Goal: Submit feedback/report problem: Submit feedback/report problem

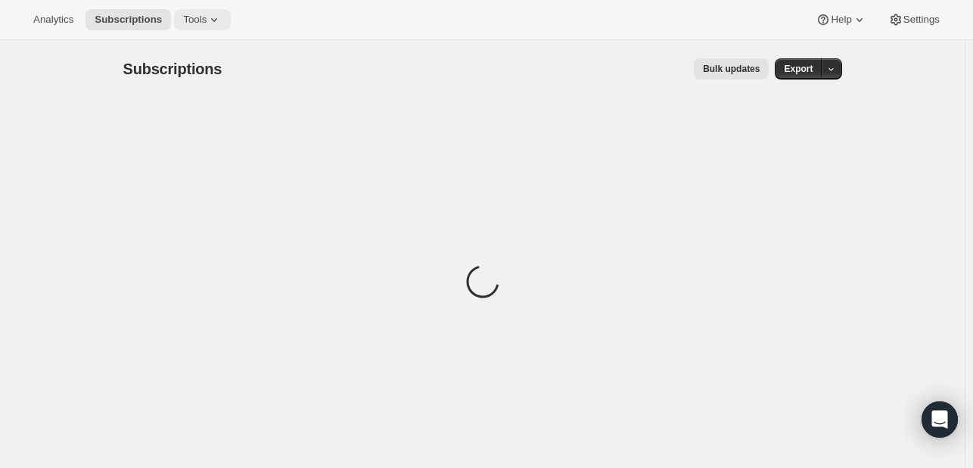
click at [207, 23] on icon at bounding box center [214, 19] width 15 height 15
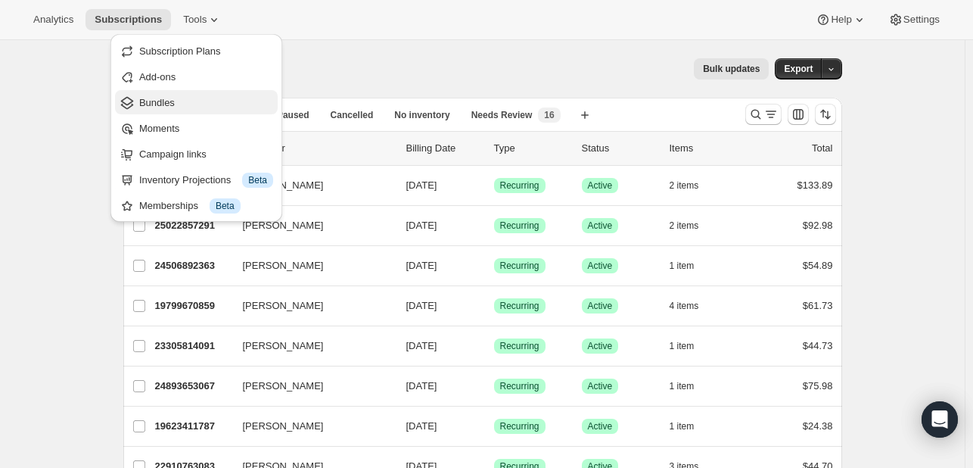
click at [184, 111] on button "Bundles" at bounding box center [196, 102] width 163 height 24
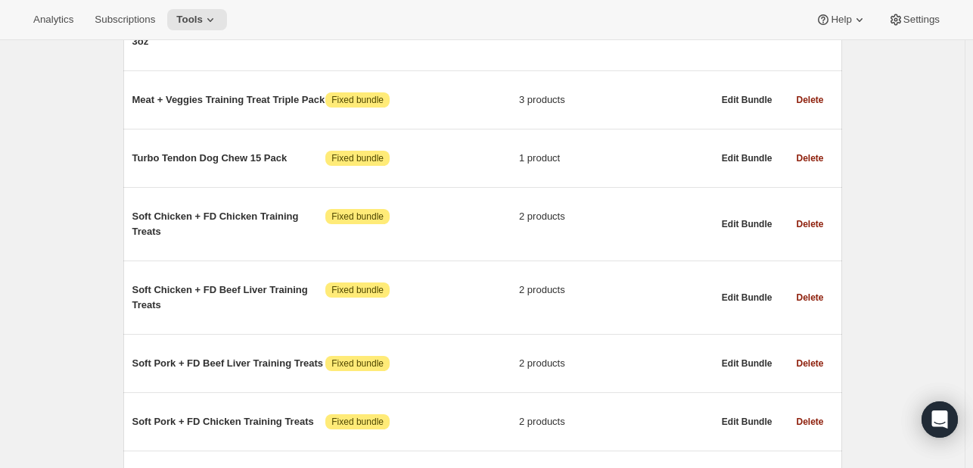
scroll to position [10357, 0]
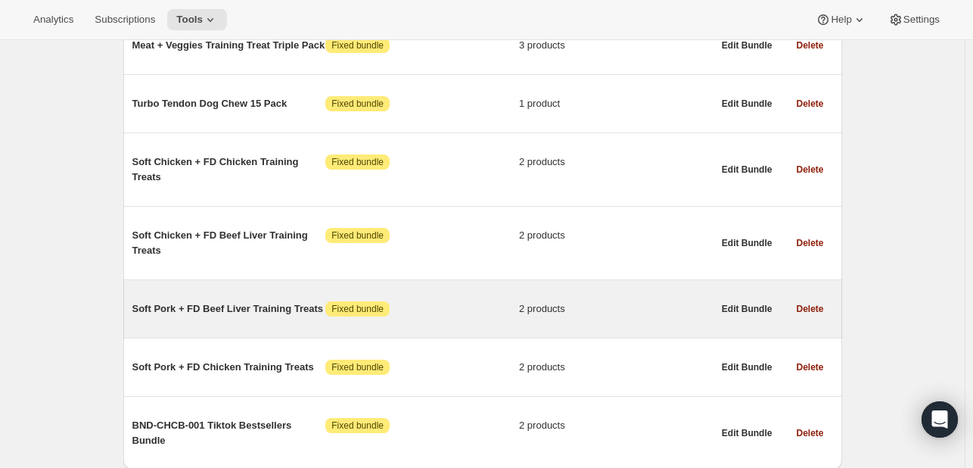
click at [251, 289] on div "Soft Pork + FD Beef Liver Training Treats Attention Fixed bundle 2 products" at bounding box center [422, 308] width 580 height 39
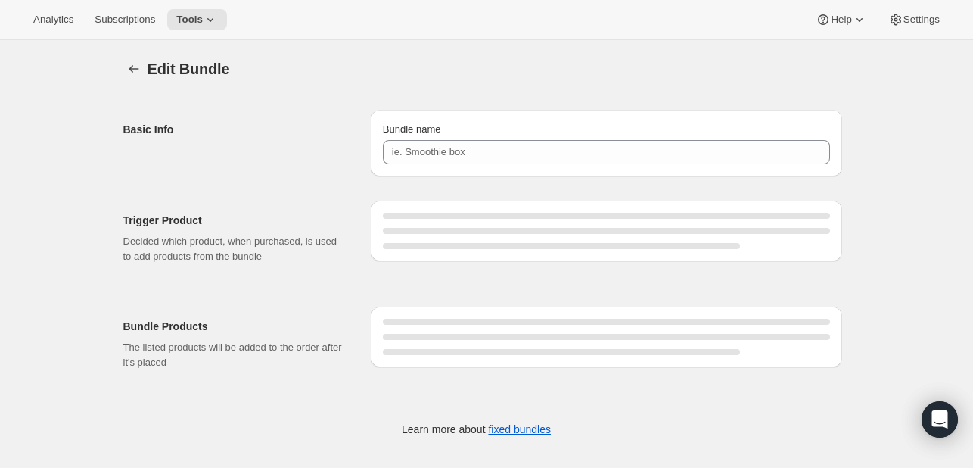
type input "Soft Pork + FD Beef Liver Training Treats"
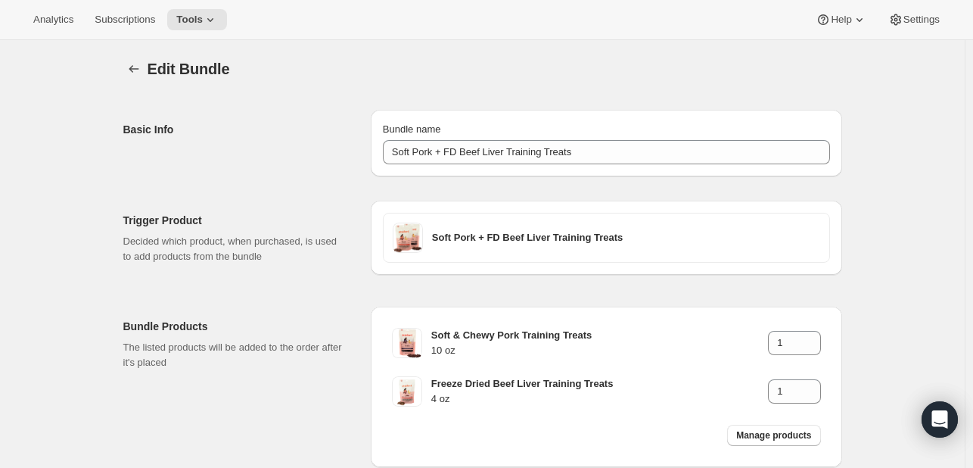
scroll to position [91, 0]
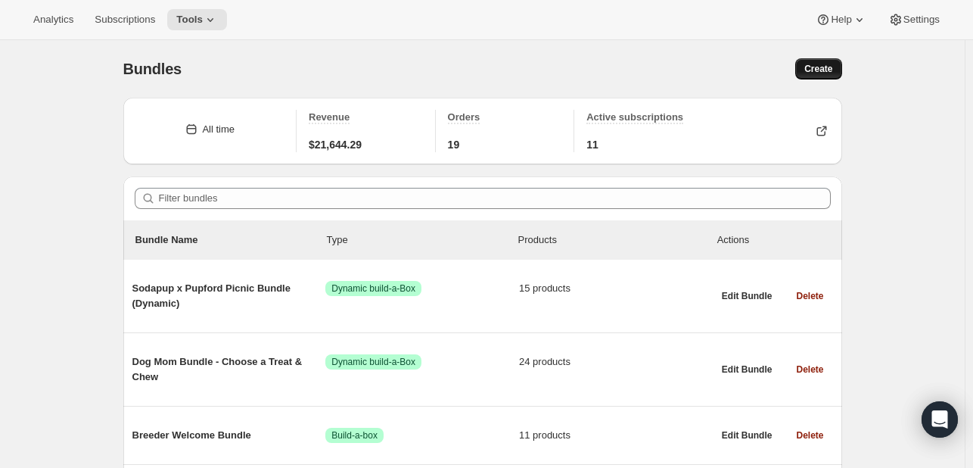
click at [832, 68] on span "Create" at bounding box center [818, 69] width 28 height 12
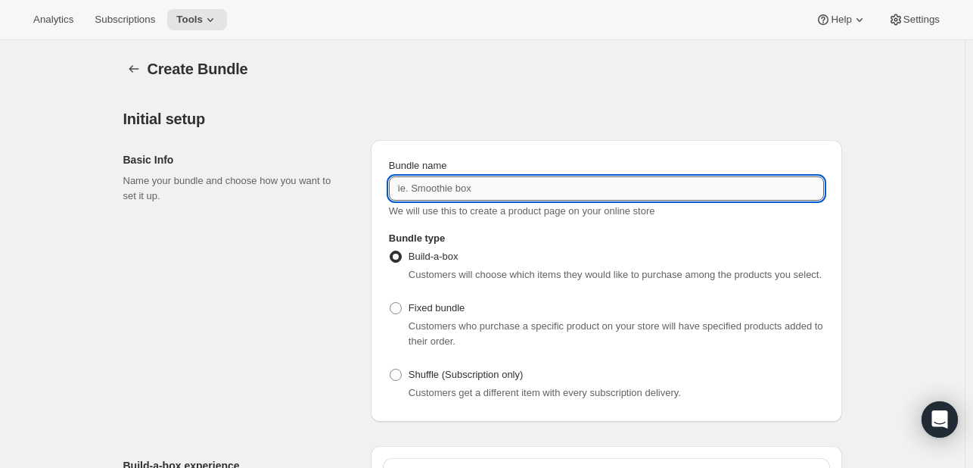
click at [502, 188] on input "Bundle name" at bounding box center [606, 188] width 435 height 24
paste input "Your paragraph text (8).png__PID:1e666e58-81b4-4434-b074-435f5ddd5ba1 Freeze dr…"
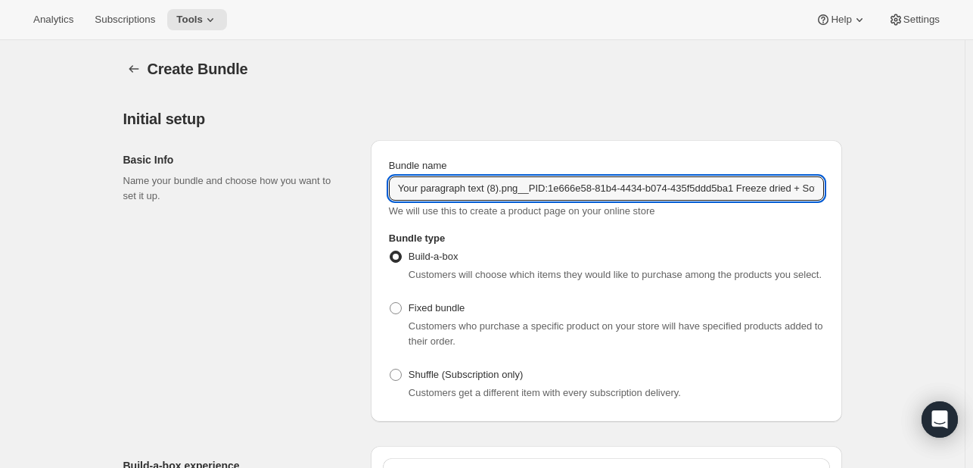
scroll to position [0, 1655]
drag, startPoint x: 614, startPoint y: 187, endPoint x: 291, endPoint y: 137, distance: 327.0
click at [291, 137] on div "Basic Info Name your bundle and choose how you want to set it up. Bundle name Y…" at bounding box center [482, 275] width 719 height 294
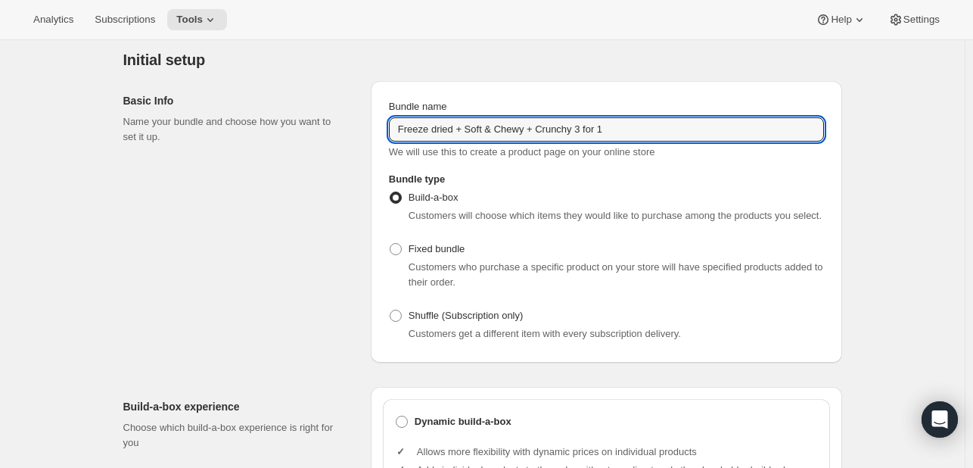
scroll to position [60, 0]
type input "Freeze dried + Soft & Chewy + Crunchy 3 for 1"
click at [453, 263] on span "Customers who purchase a specific product on your store will have specified pro…" at bounding box center [616, 273] width 415 height 26
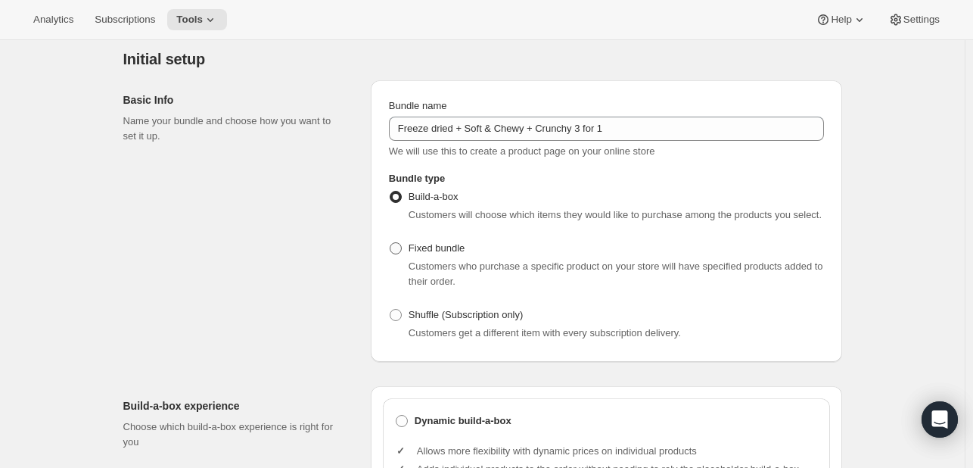
click at [394, 252] on span at bounding box center [396, 248] width 12 height 12
click at [390, 243] on input "Fixed bundle" at bounding box center [390, 242] width 1 height 1
radio input "true"
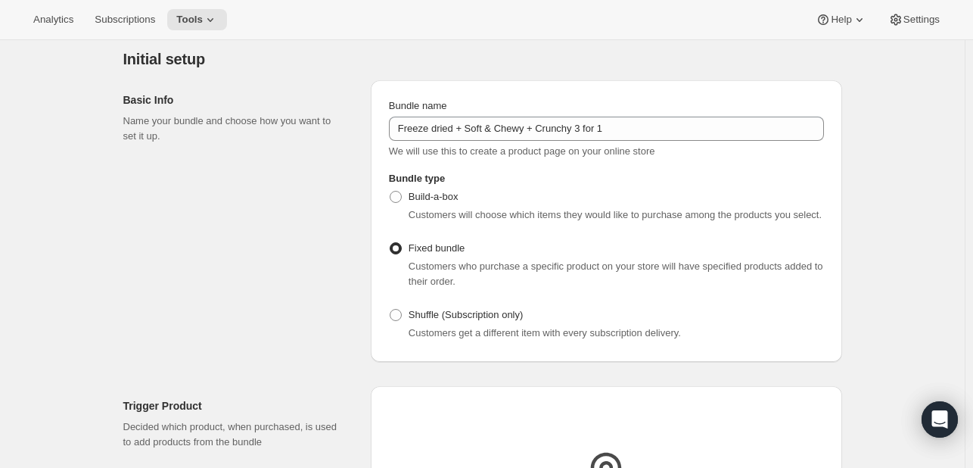
scroll to position [338, 0]
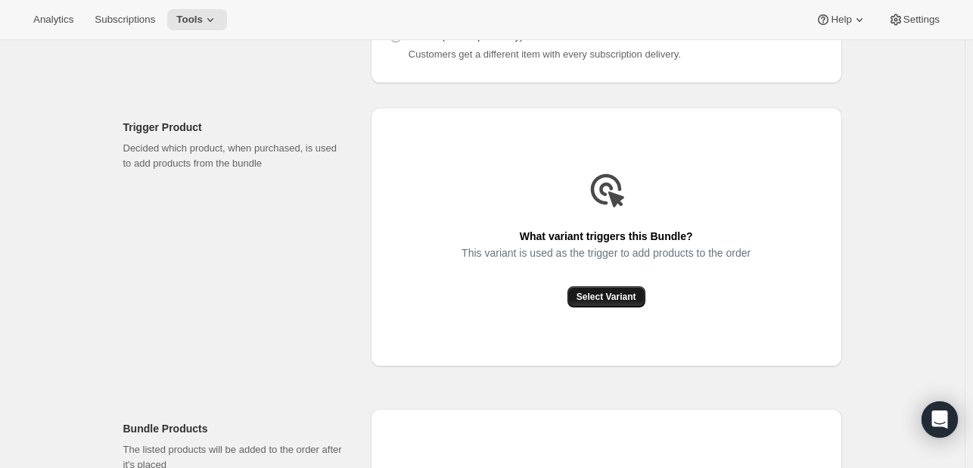
click at [618, 303] on button "Select Variant" at bounding box center [607, 296] width 78 height 21
click at [618, 300] on span "Select Variant" at bounding box center [607, 297] width 60 height 12
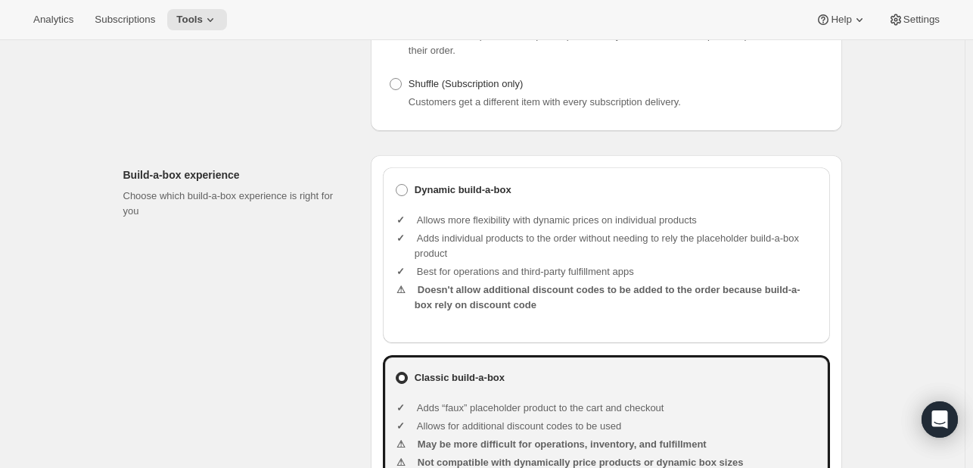
scroll to position [45, 0]
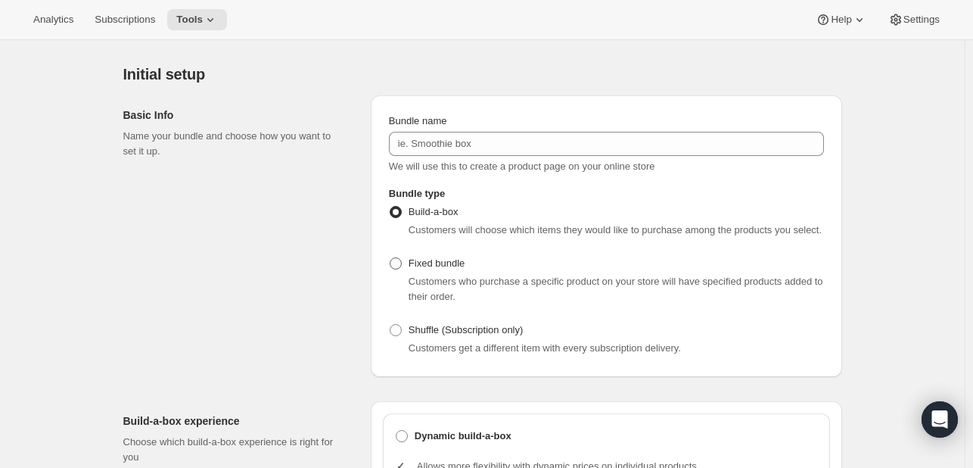
click at [434, 253] on label "Fixed bundle" at bounding box center [427, 263] width 76 height 21
click at [390, 257] on input "Fixed bundle" at bounding box center [390, 257] width 1 height 1
radio input "true"
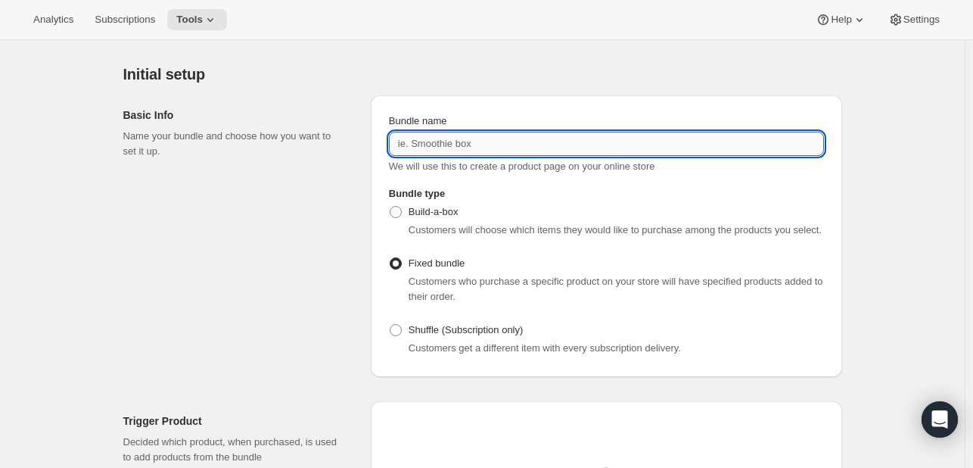
click at [456, 148] on input "Bundle name" at bounding box center [606, 144] width 435 height 24
type input "Freeze dried + Soft & Chewy + Crunchy 3 for 1"
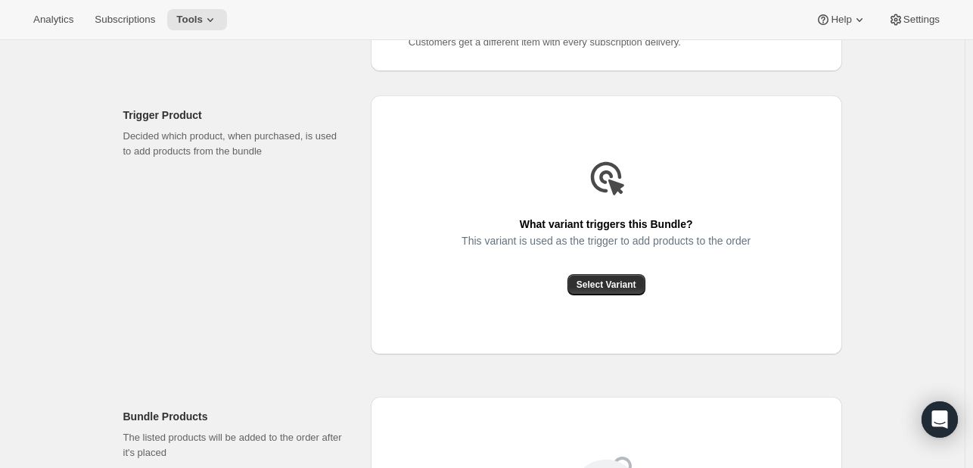
scroll to position [356, 0]
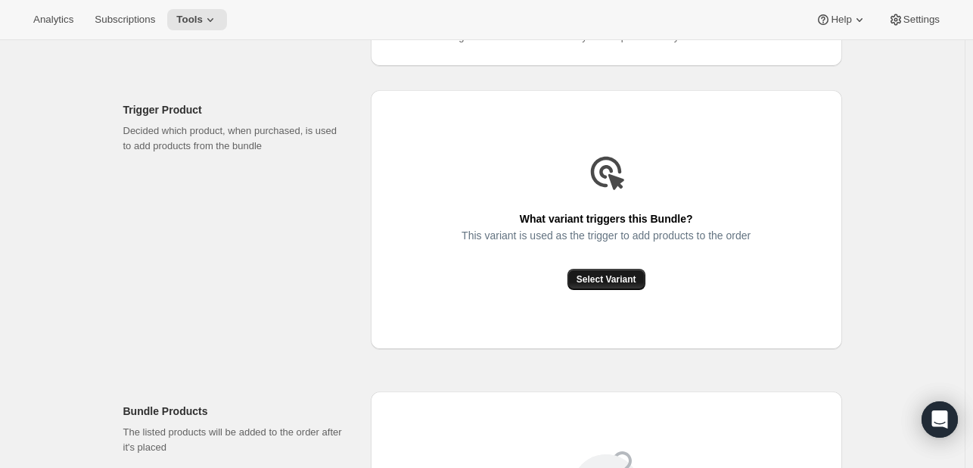
click at [601, 270] on button "Select Variant" at bounding box center [607, 279] width 78 height 21
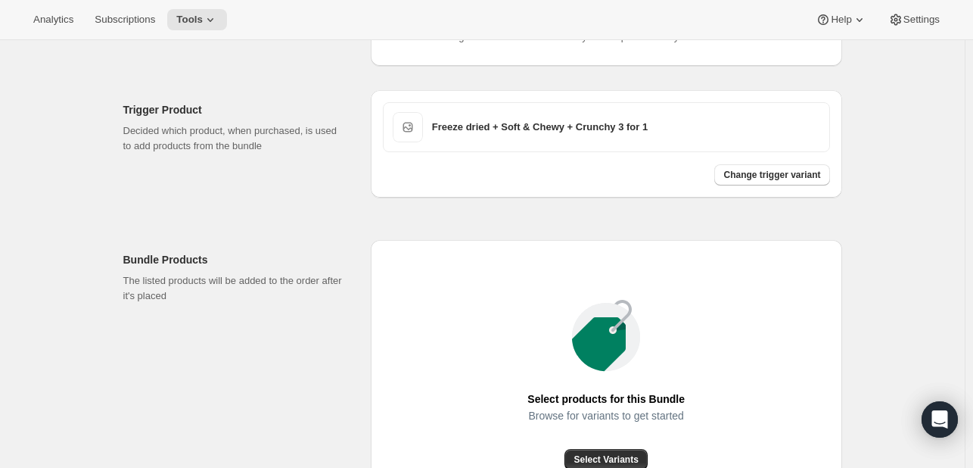
scroll to position [440, 0]
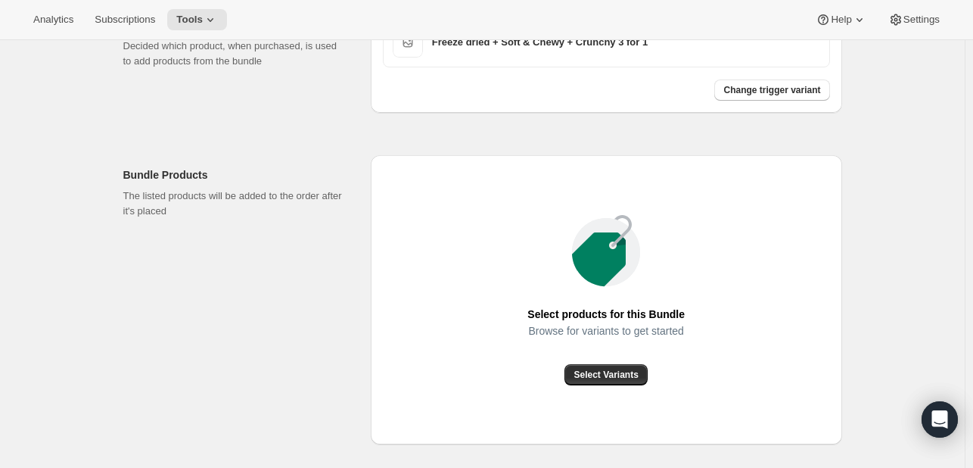
click at [611, 361] on div "Browse for variants to get started" at bounding box center [605, 344] width 157 height 39
click at [596, 378] on span "Select Variants" at bounding box center [606, 375] width 64 height 12
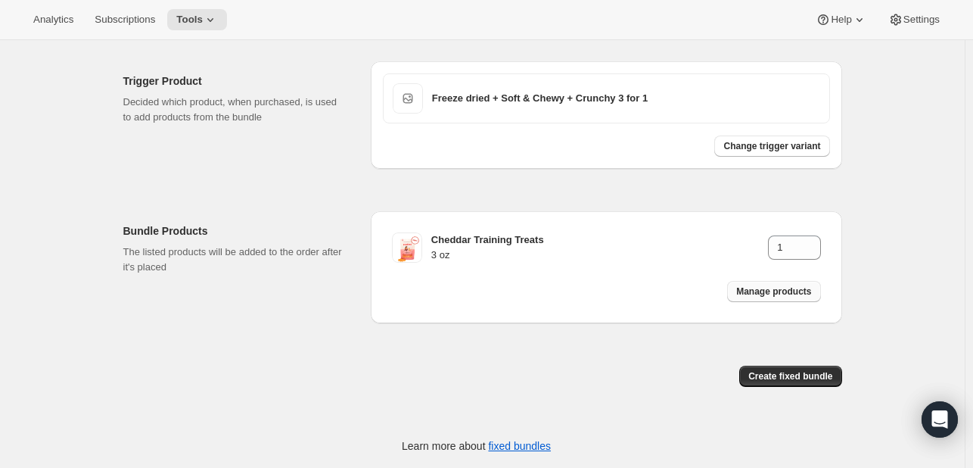
click at [754, 293] on span "Manage products" at bounding box center [773, 291] width 75 height 12
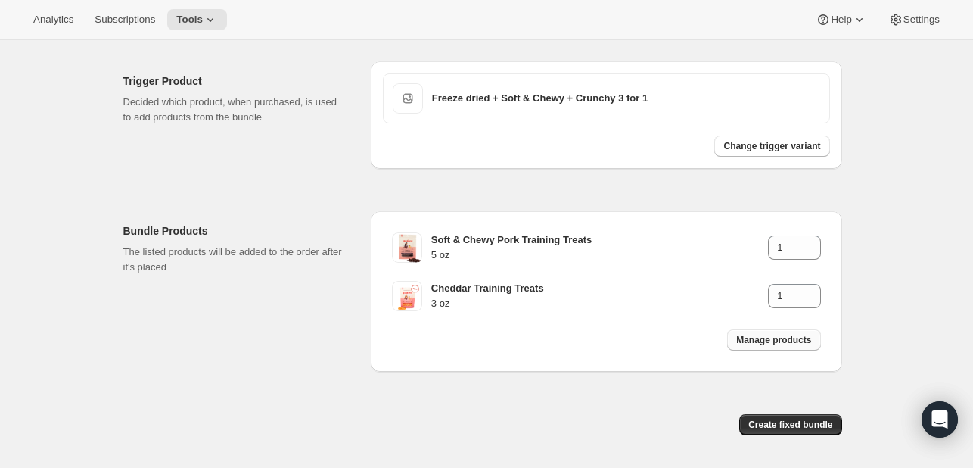
click at [762, 334] on span "Manage products" at bounding box center [773, 340] width 75 height 12
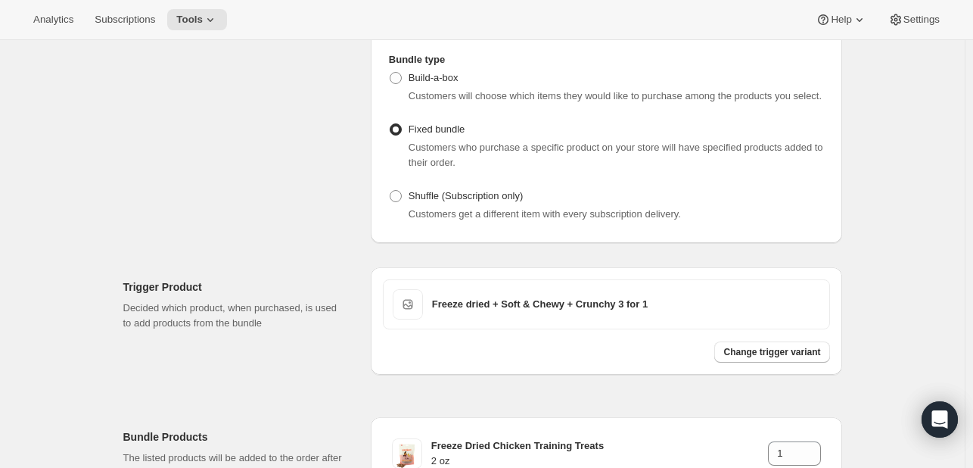
scroll to position [0, 0]
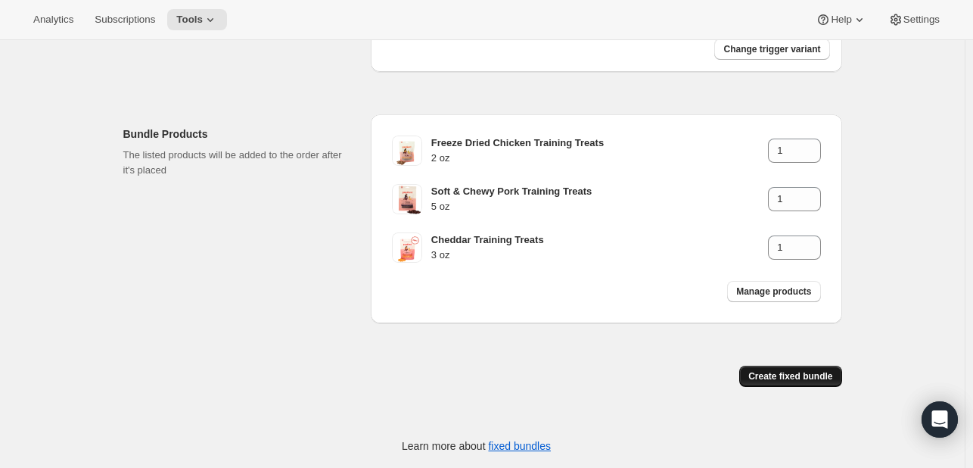
click at [774, 380] on span "Create fixed bundle" at bounding box center [790, 376] width 84 height 12
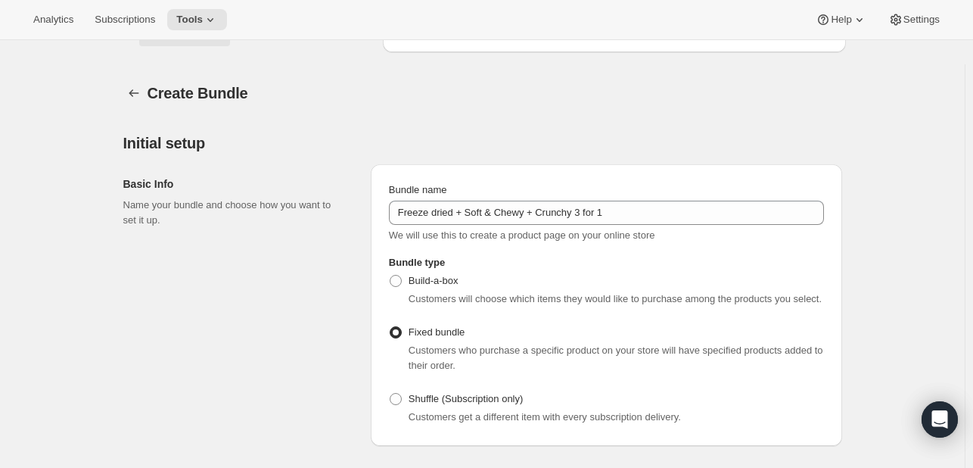
scroll to position [987, 0]
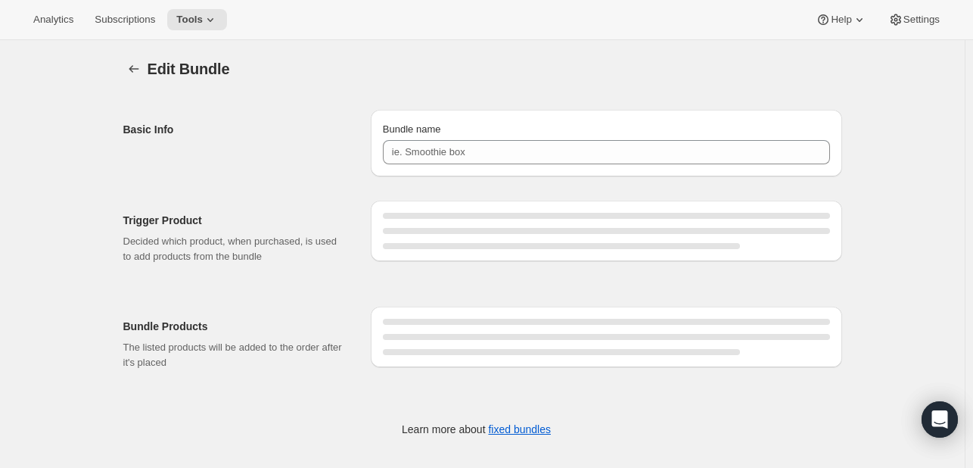
type input "Freeze dried + Soft & Chewy + Crunchy 3 for 1"
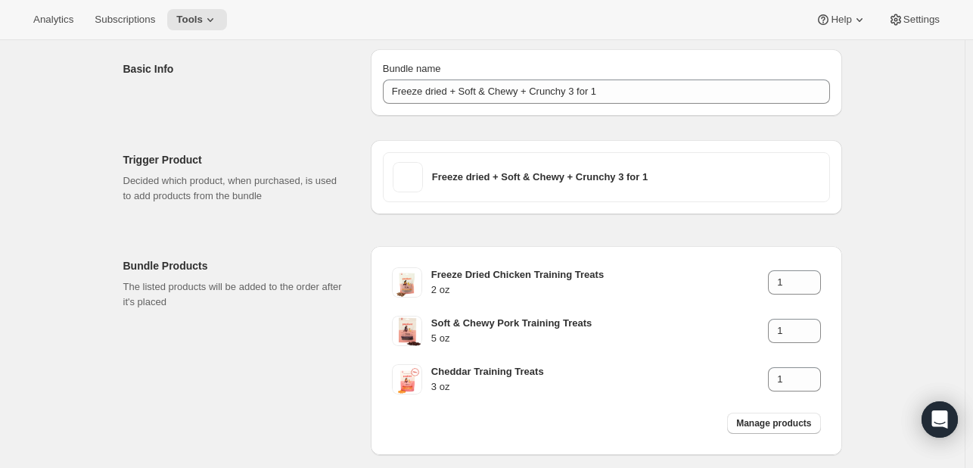
scroll to position [17, 0]
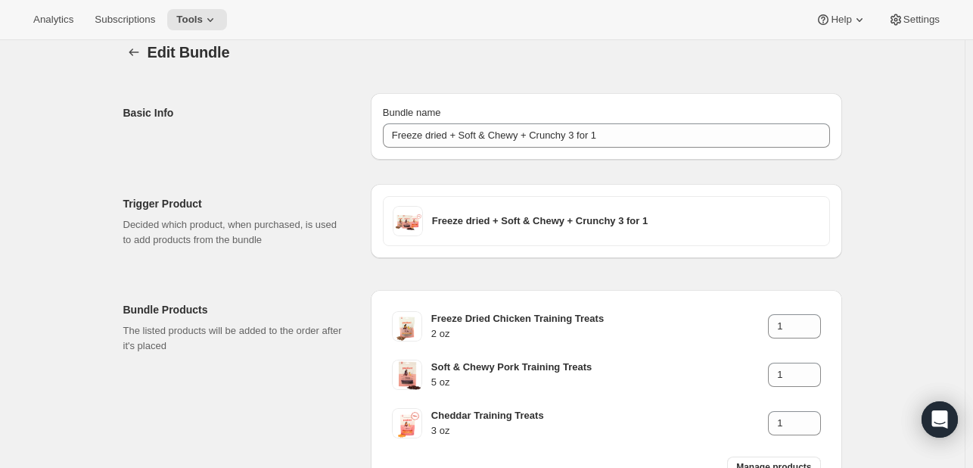
click at [960, 79] on div "Edit Bundle. This page is ready Edit Bundle Basic Info Bundle name Freeze dried…" at bounding box center [482, 307] width 965 height 568
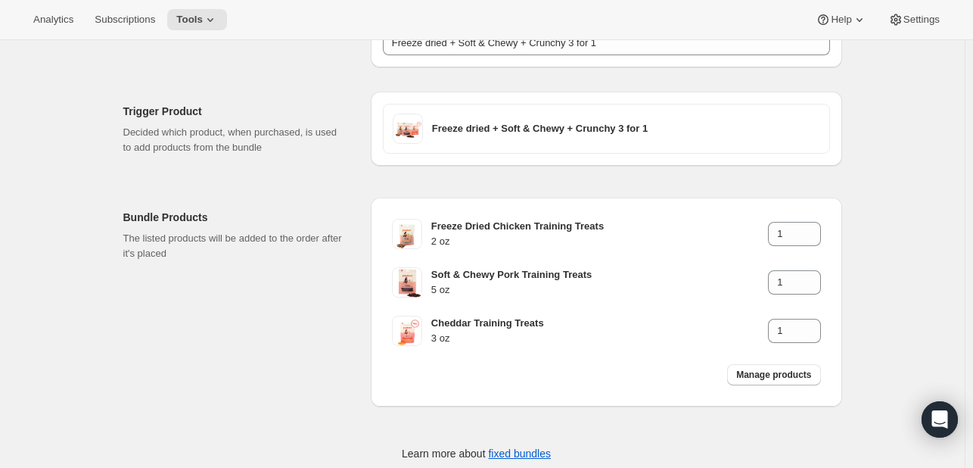
scroll to position [110, 0]
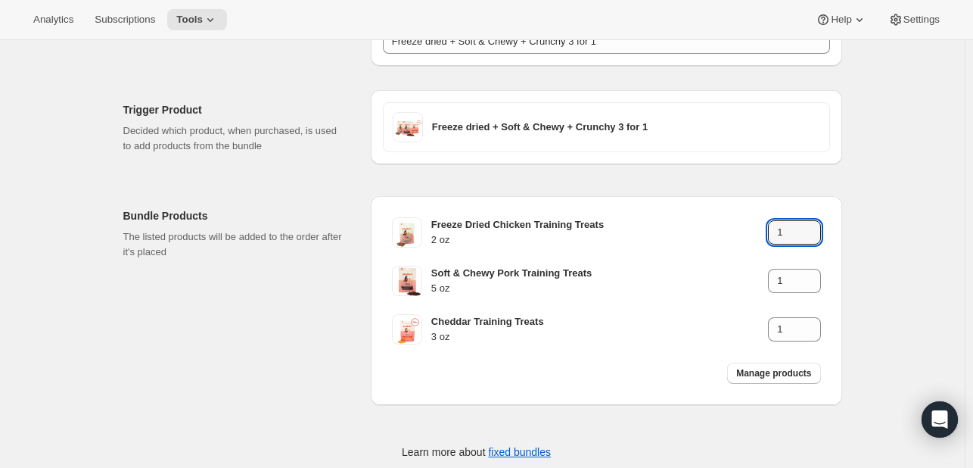
click at [879, 197] on div "Edit Bundle. This page is ready Edit Bundle Basic Info Bundle name Freeze dried…" at bounding box center [482, 214] width 965 height 568
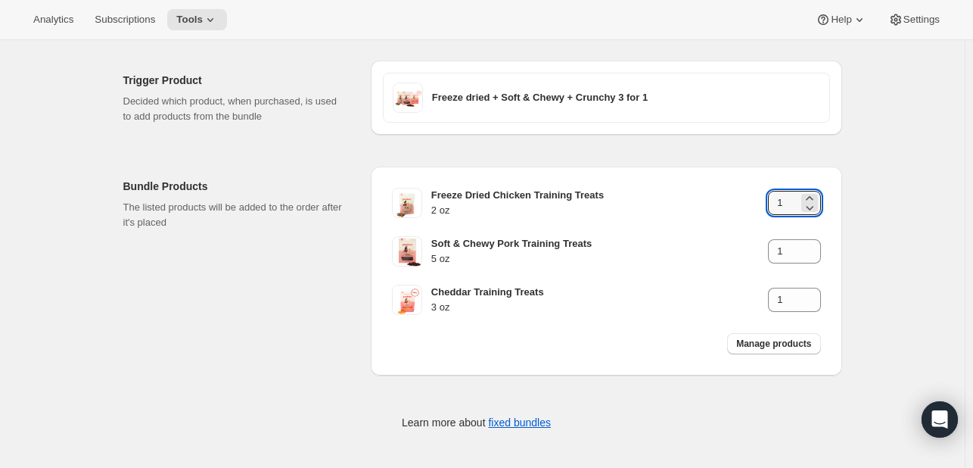
scroll to position [0, 0]
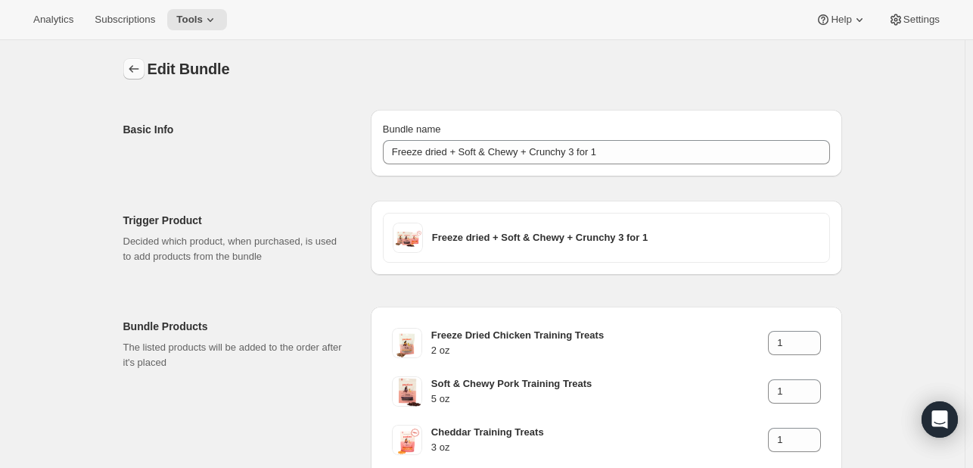
click at [130, 70] on icon "Bundles" at bounding box center [133, 68] width 15 height 15
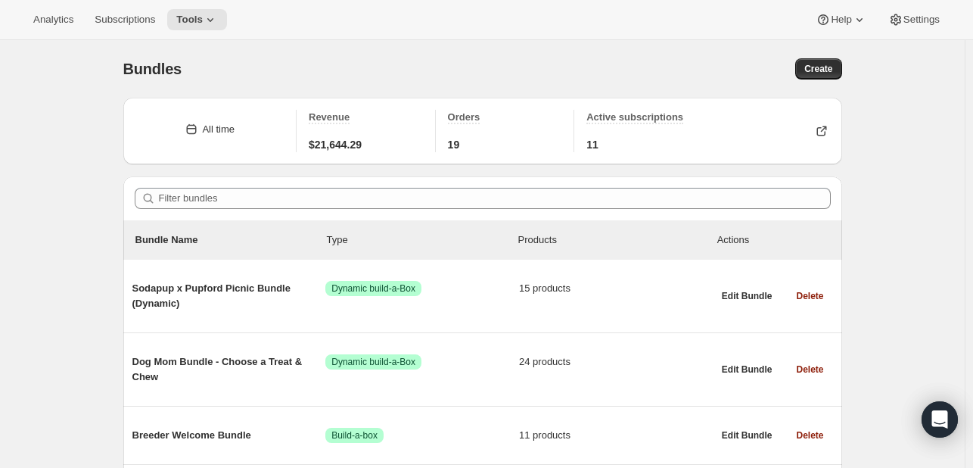
click at [194, 55] on div "Bundles. This page is ready Bundles Create" at bounding box center [482, 69] width 719 height 58
click at [204, 22] on icon at bounding box center [210, 19] width 15 height 15
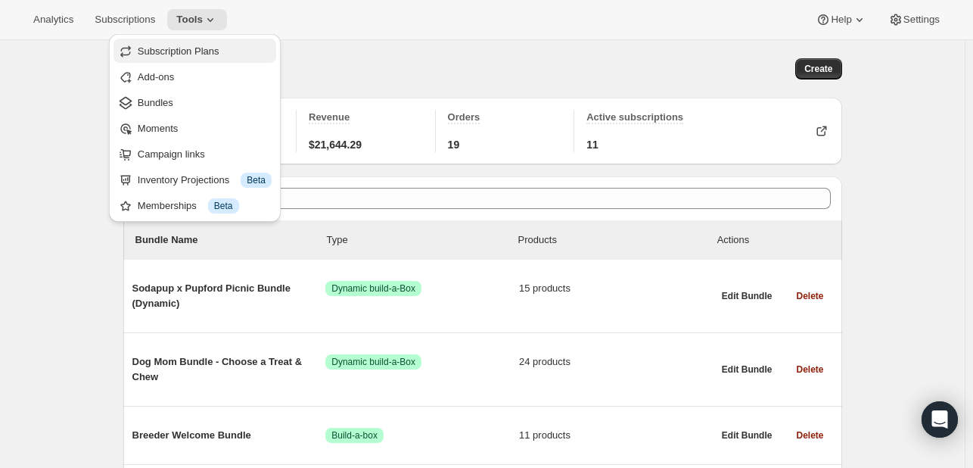
click at [215, 46] on span "Subscription Plans" at bounding box center [179, 50] width 82 height 11
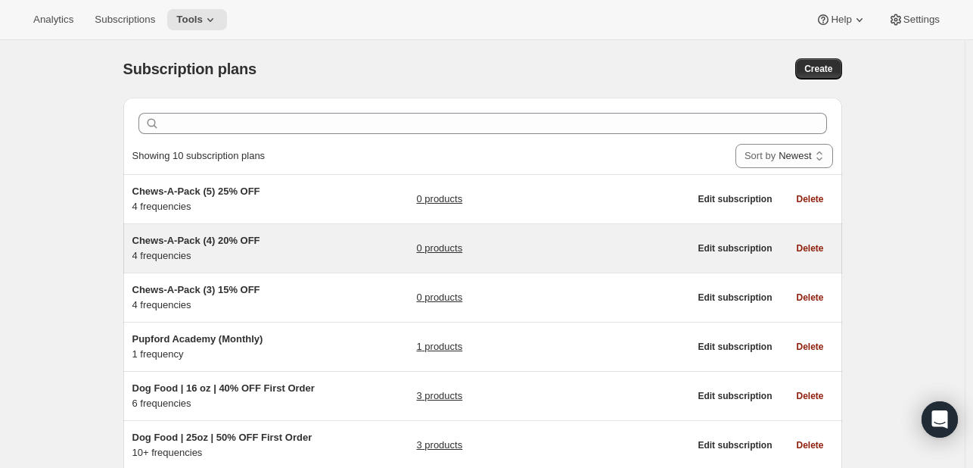
scroll to position [315, 0]
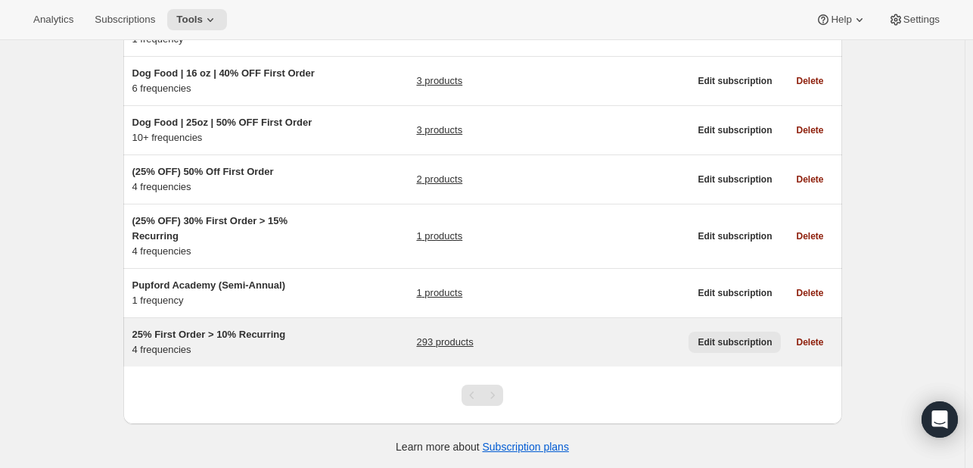
click at [720, 339] on span "Edit subscription" at bounding box center [735, 342] width 74 height 12
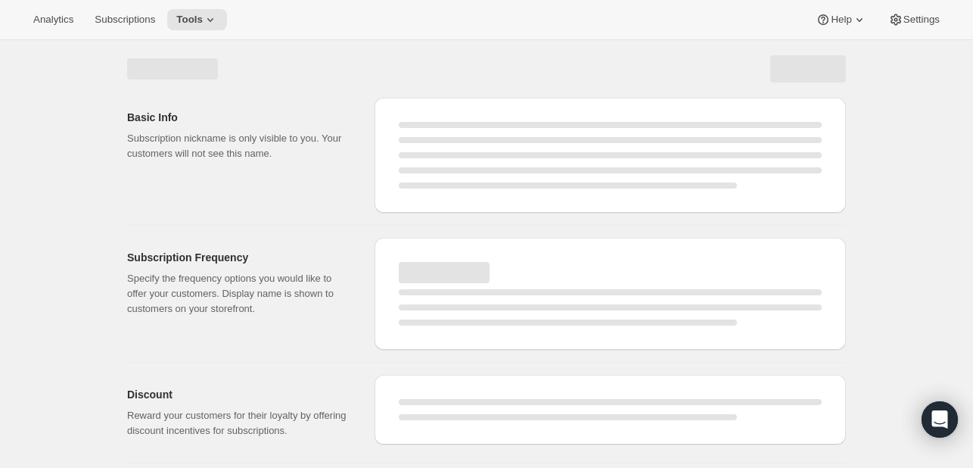
select select "WEEK"
select select "MONTH"
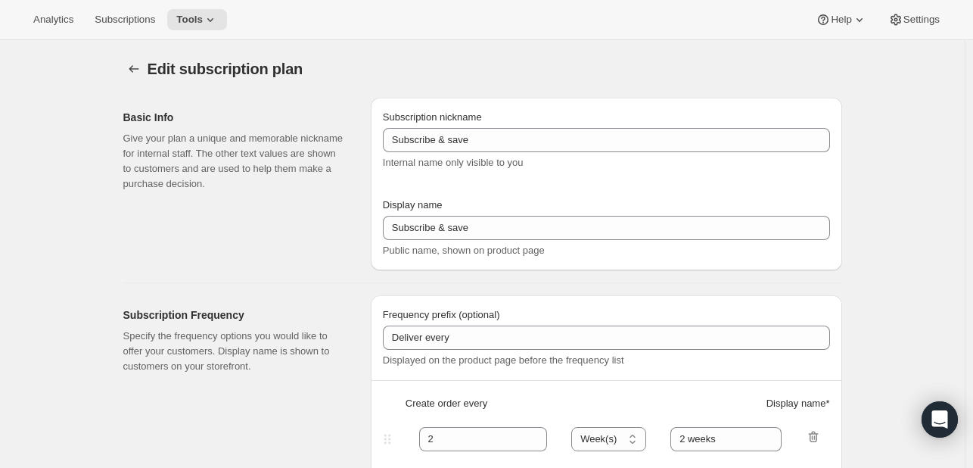
type input "25% First Order > 10% Recurring"
type input "Subscribe & Save"
select select "WEEK"
select select "MONTH"
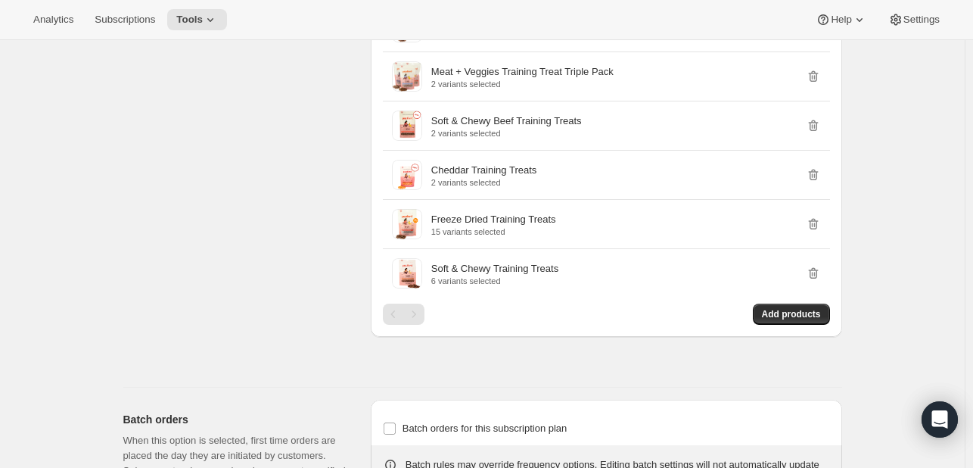
scroll to position [6090, 0]
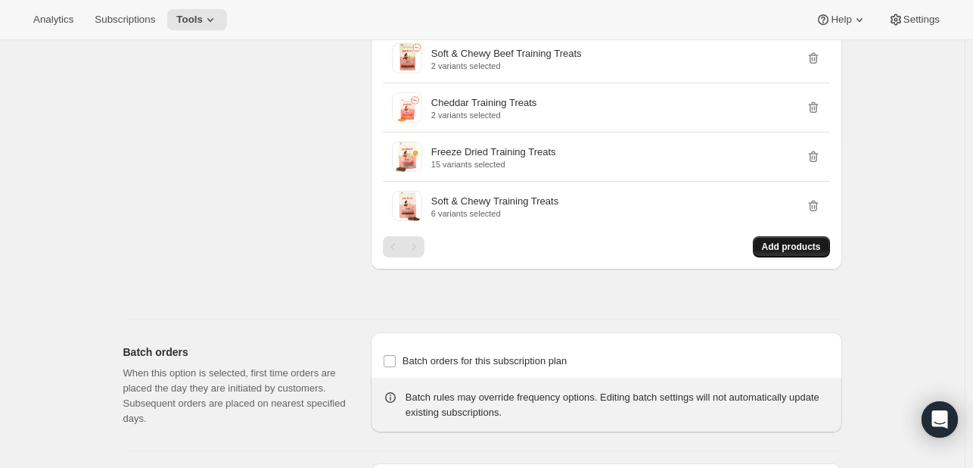
click at [785, 241] on span "Add products" at bounding box center [791, 247] width 59 height 12
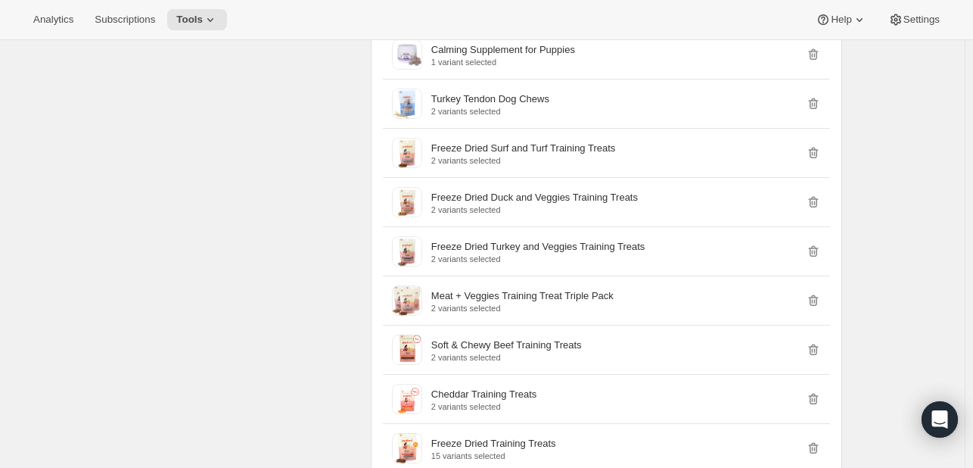
scroll to position [5751, 0]
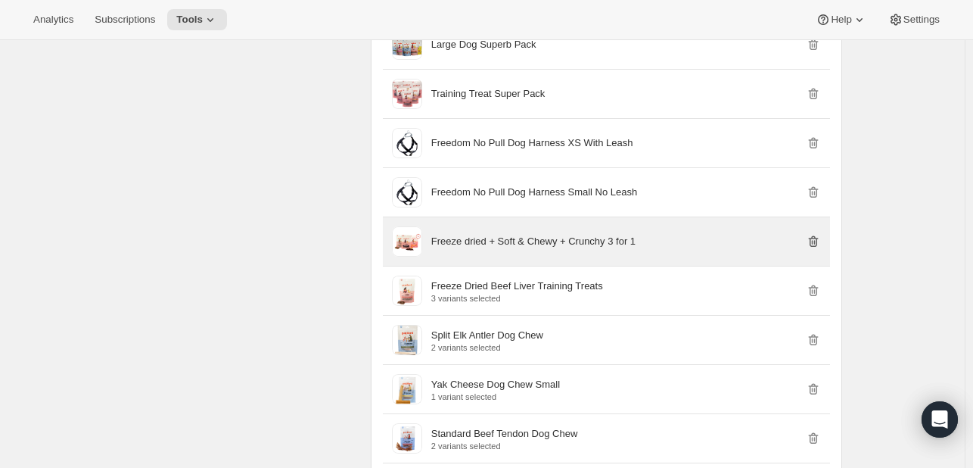
click at [818, 235] on icon "button" at bounding box center [813, 240] width 10 height 11
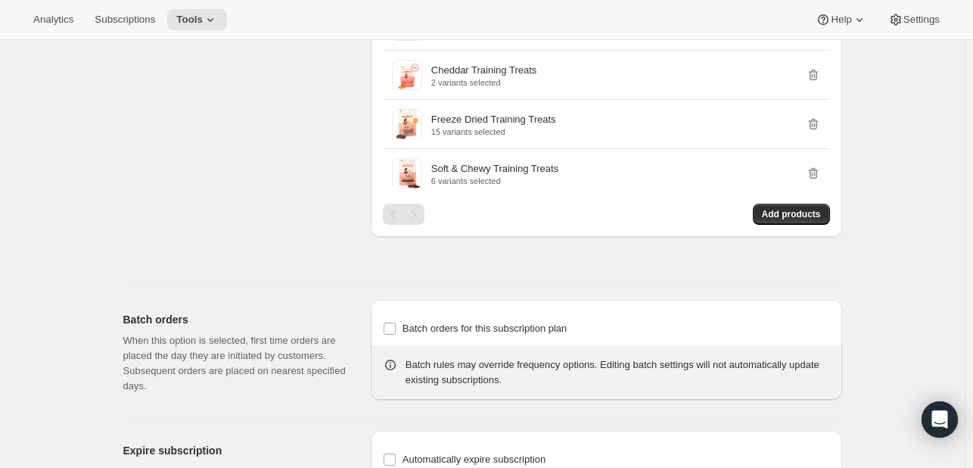
scroll to position [6139, 0]
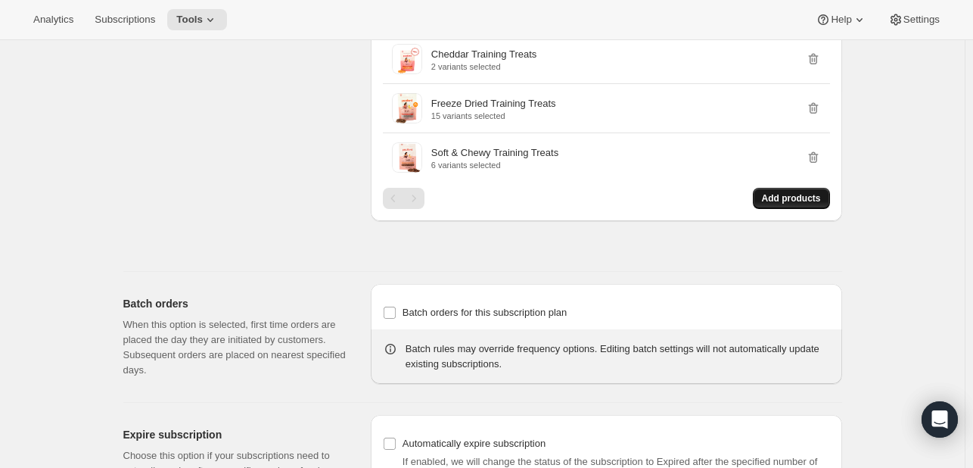
click at [792, 192] on span "Add products" at bounding box center [791, 198] width 59 height 12
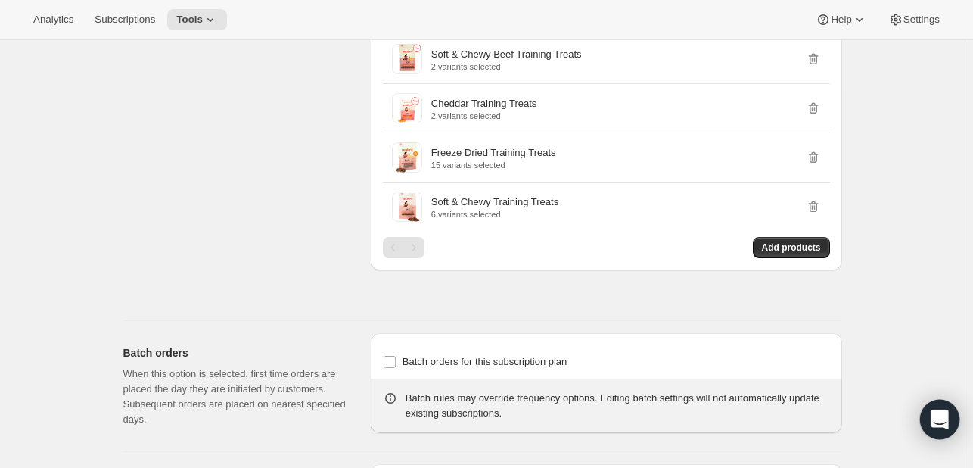
click at [947, 423] on icon "Open Intercom Messenger" at bounding box center [940, 419] width 20 height 20
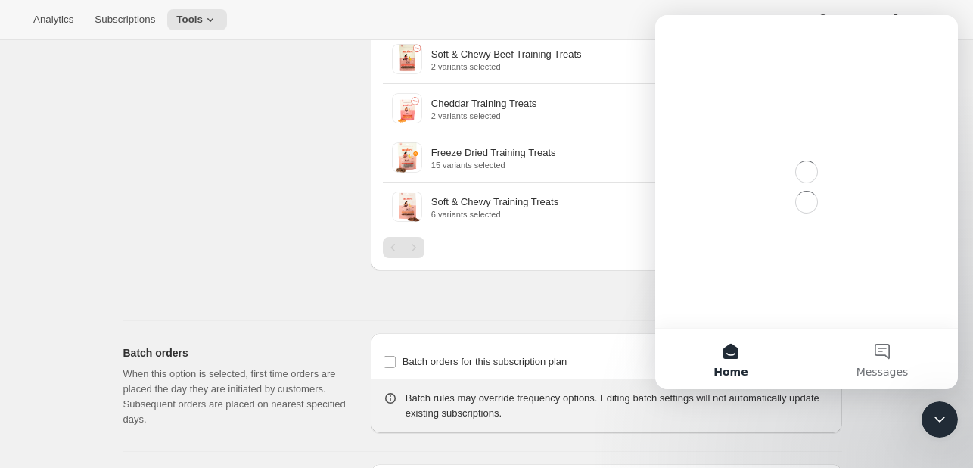
scroll to position [0, 0]
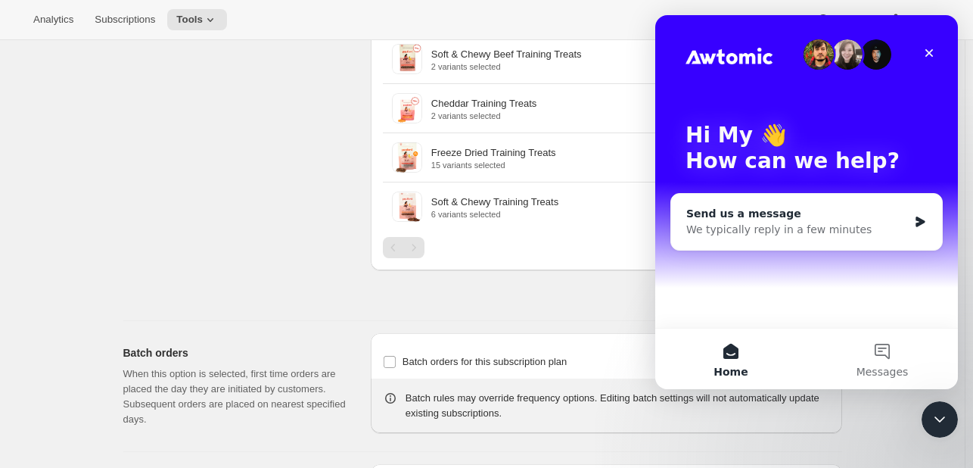
click at [766, 210] on div "Send us a message" at bounding box center [797, 214] width 222 height 16
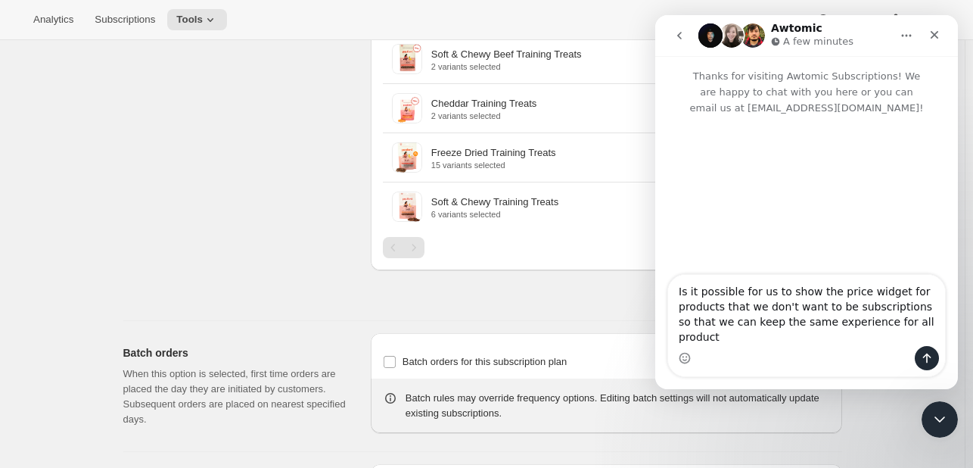
type textarea "Is it possible for us to show the price widget for products that we don't want …"
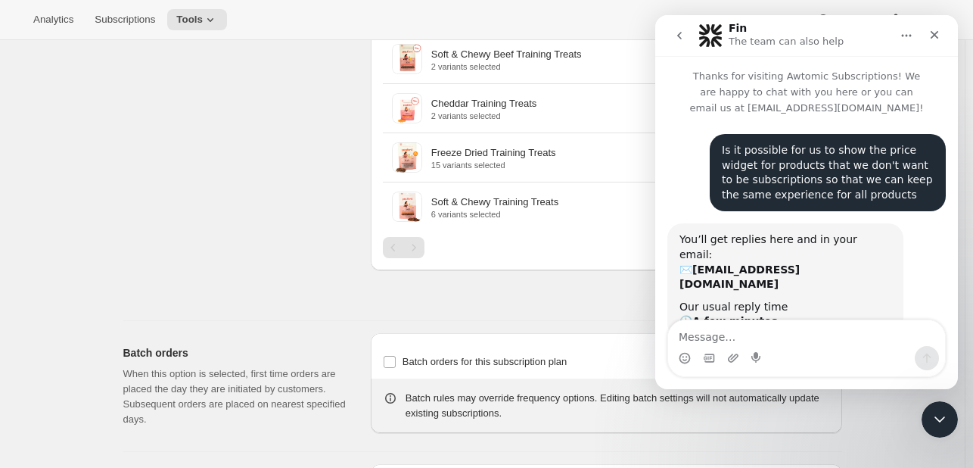
scroll to position [20, 0]
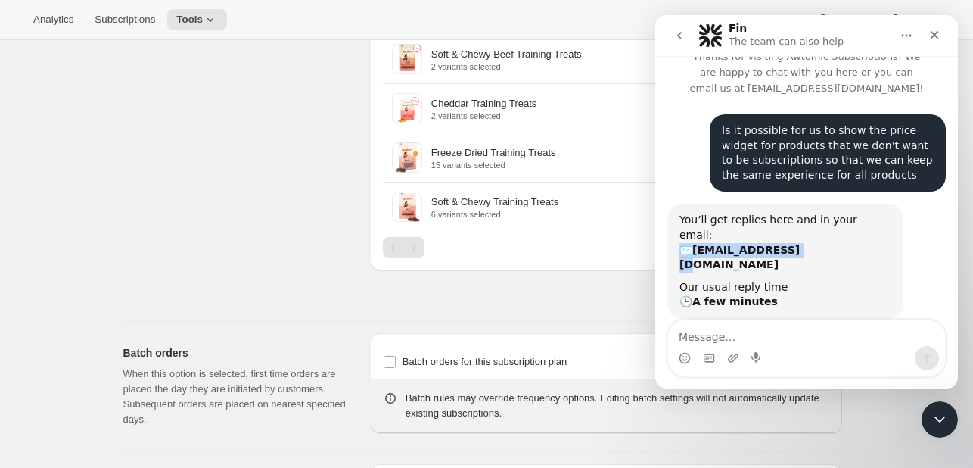
drag, startPoint x: 789, startPoint y: 237, endPoint x: 655, endPoint y: 229, distance: 133.4
click at [655, 229] on div "Is it possible for us to show the price widget for products that we don't want …" at bounding box center [806, 224] width 303 height 256
click at [806, 240] on div "You’ll get replies here and in your email: ✉️ hello@pupford.com" at bounding box center [786, 242] width 212 height 59
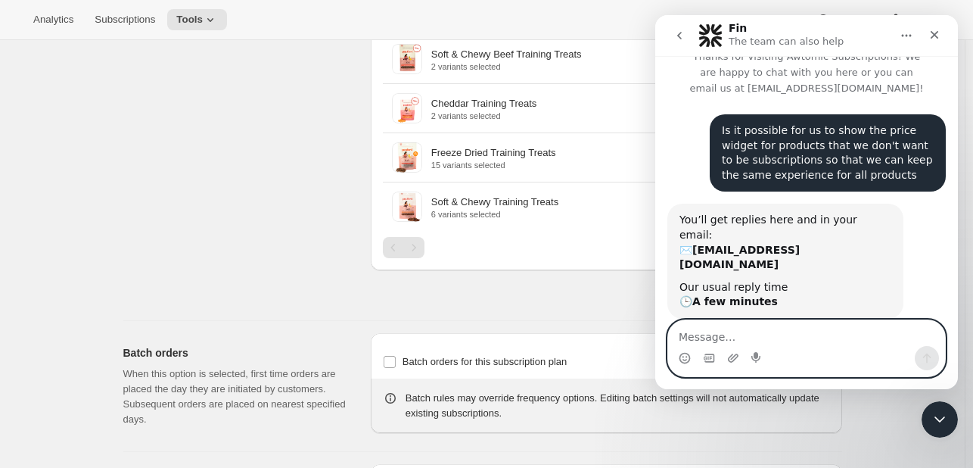
click at [803, 329] on textarea "Message…" at bounding box center [806, 333] width 277 height 26
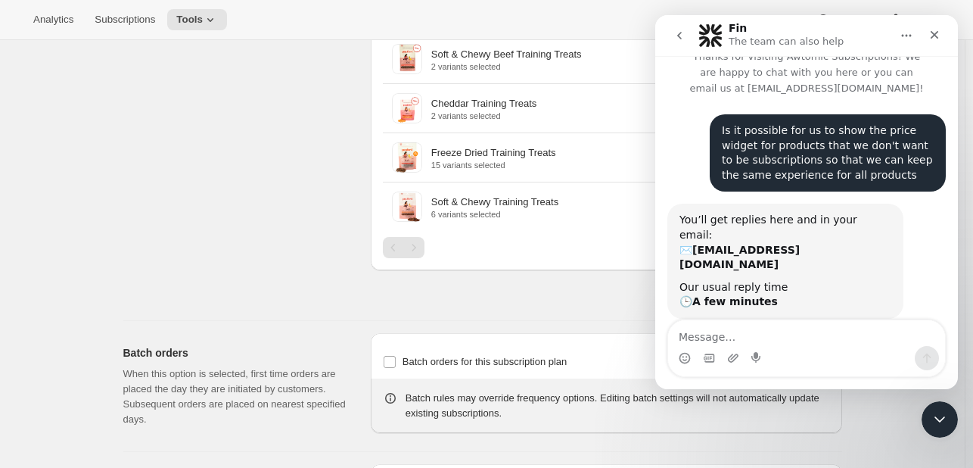
click at [755, 206] on div "You’ll get replies here and in your email: ✉️ hello@pupford.com Our usual reply…" at bounding box center [785, 261] width 236 height 115
